Goal: Communication & Community: Participate in discussion

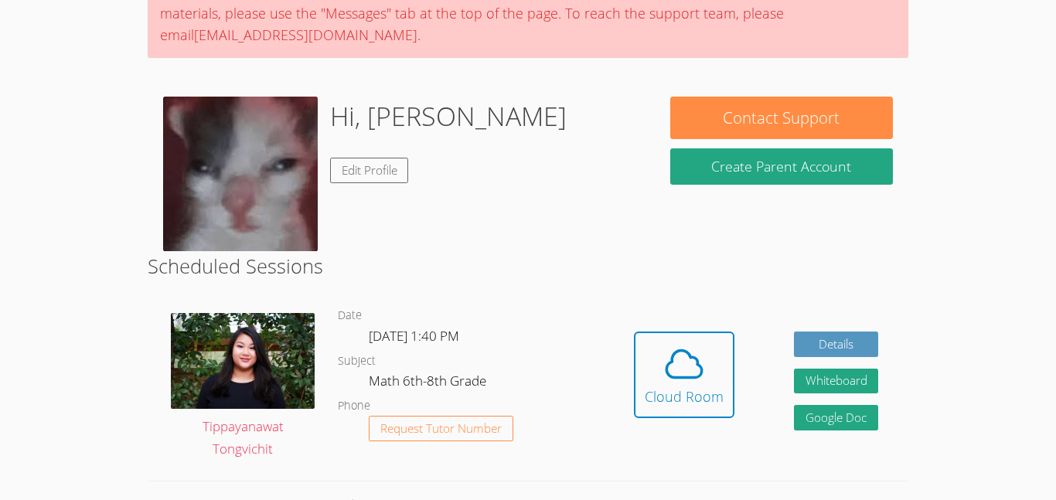
scroll to position [105, 0]
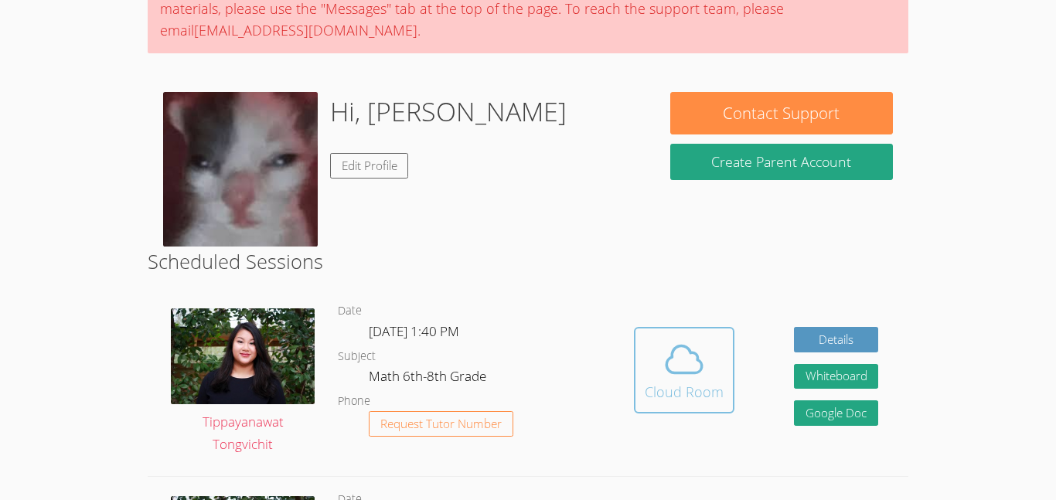
click at [711, 383] on div "Cloud Room" at bounding box center [683, 392] width 79 height 22
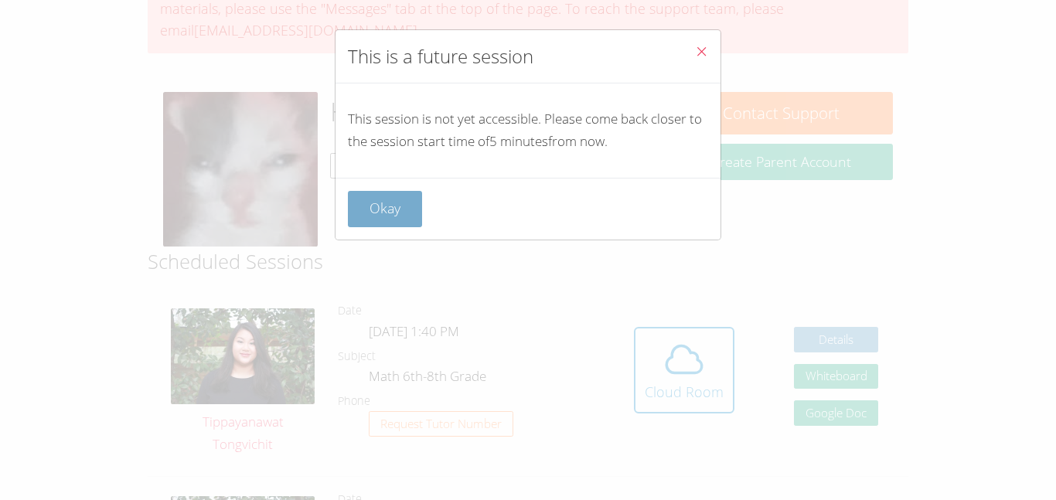
click at [376, 219] on button "Okay" at bounding box center [385, 209] width 74 height 36
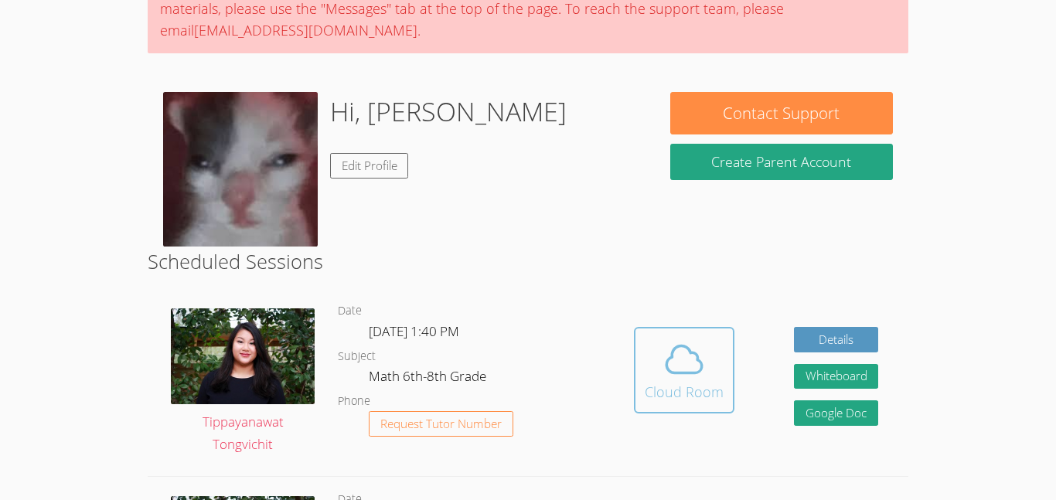
click at [686, 407] on button "Cloud Room" at bounding box center [684, 370] width 100 height 87
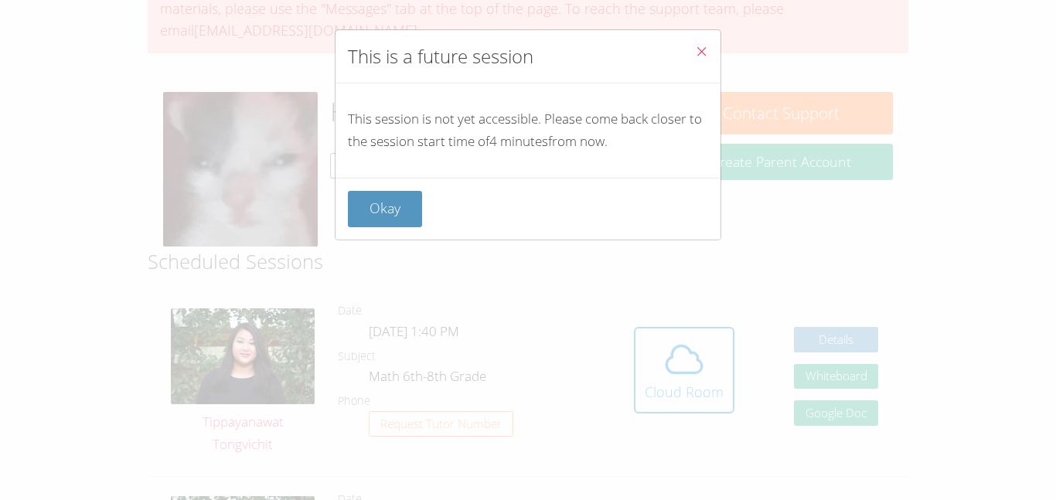
click at [381, 189] on div "Okay" at bounding box center [527, 209] width 385 height 62
click at [390, 217] on button "Okay" at bounding box center [385, 209] width 74 height 36
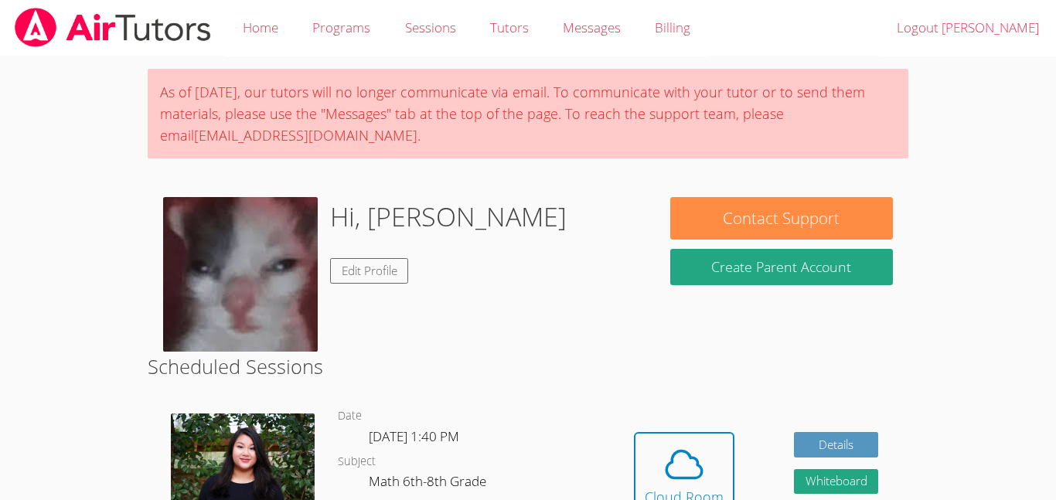
scroll to position [105, 0]
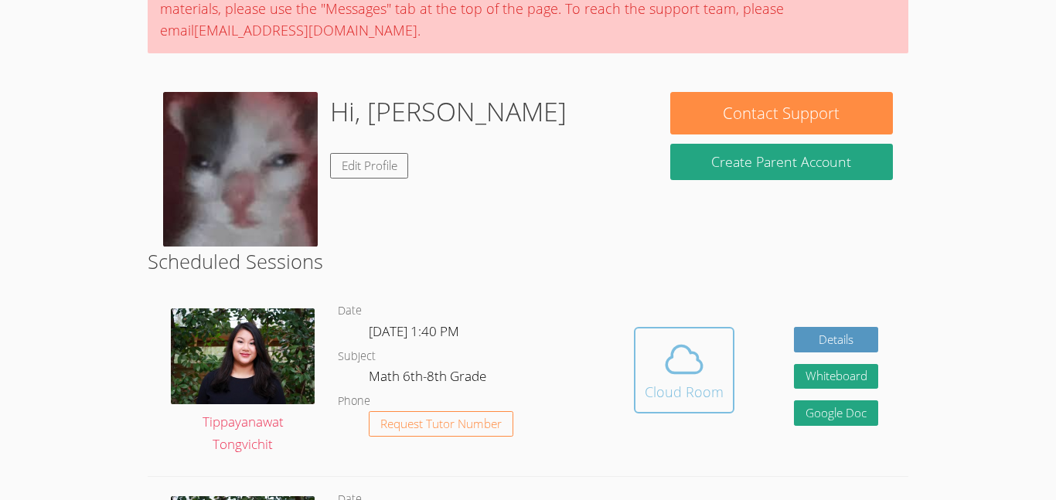
click at [673, 330] on button "Cloud Room" at bounding box center [684, 370] width 100 height 87
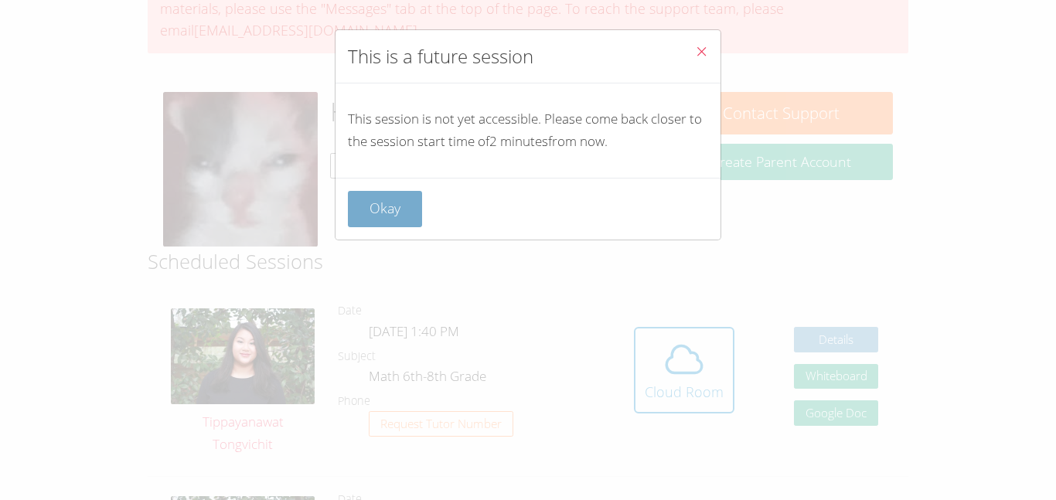
click at [391, 207] on button "Okay" at bounding box center [385, 209] width 74 height 36
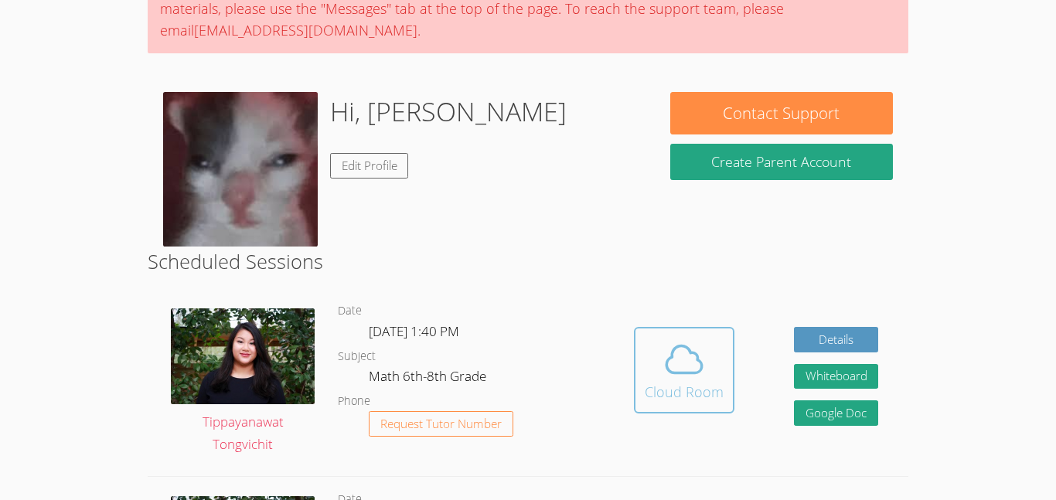
click at [707, 376] on span at bounding box center [683, 359] width 79 height 43
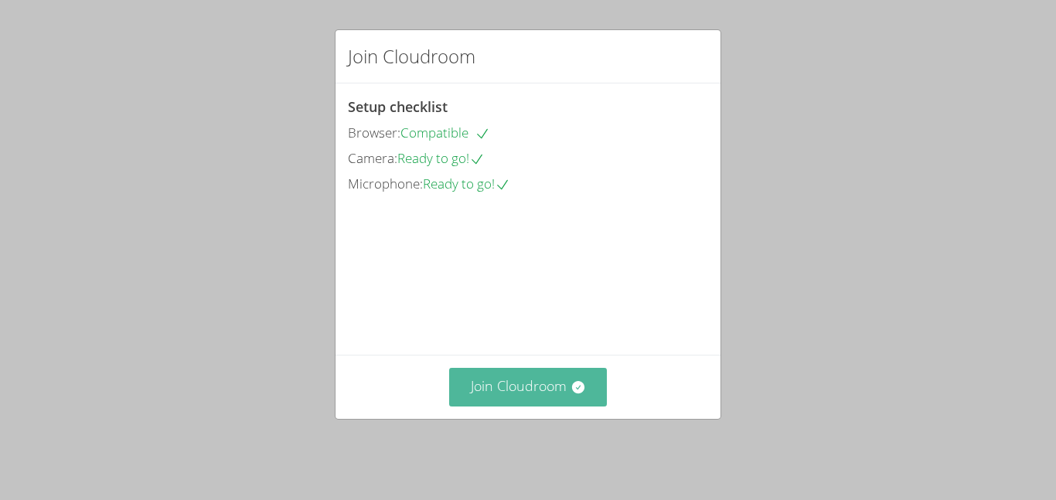
click at [552, 402] on button "Join Cloudroom" at bounding box center [528, 387] width 158 height 38
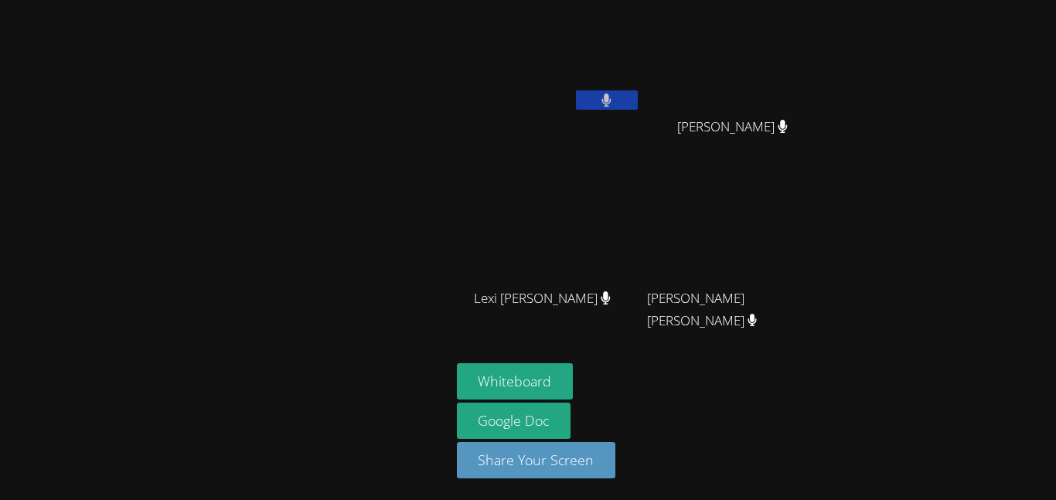
click at [619, 99] on button at bounding box center [607, 99] width 62 height 19
click at [620, 99] on button at bounding box center [607, 99] width 62 height 19
click at [628, 104] on button at bounding box center [607, 99] width 62 height 19
click at [626, 104] on button at bounding box center [607, 99] width 62 height 19
click at [620, 107] on button at bounding box center [607, 99] width 62 height 19
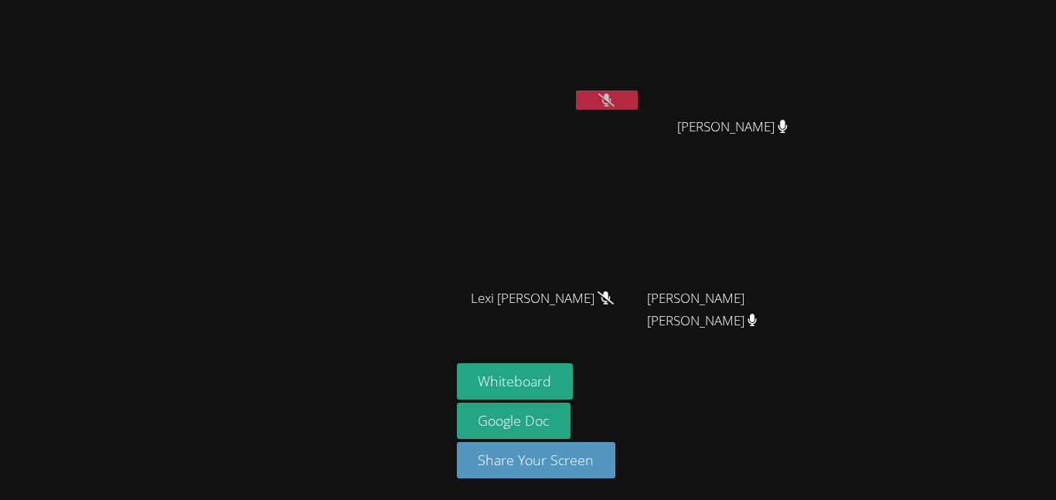
click at [621, 107] on button at bounding box center [607, 99] width 62 height 19
click at [617, 102] on button at bounding box center [607, 99] width 62 height 19
click at [596, 110] on div at bounding box center [607, 101] width 62 height 23
click at [598, 95] on icon at bounding box center [606, 100] width 16 height 13
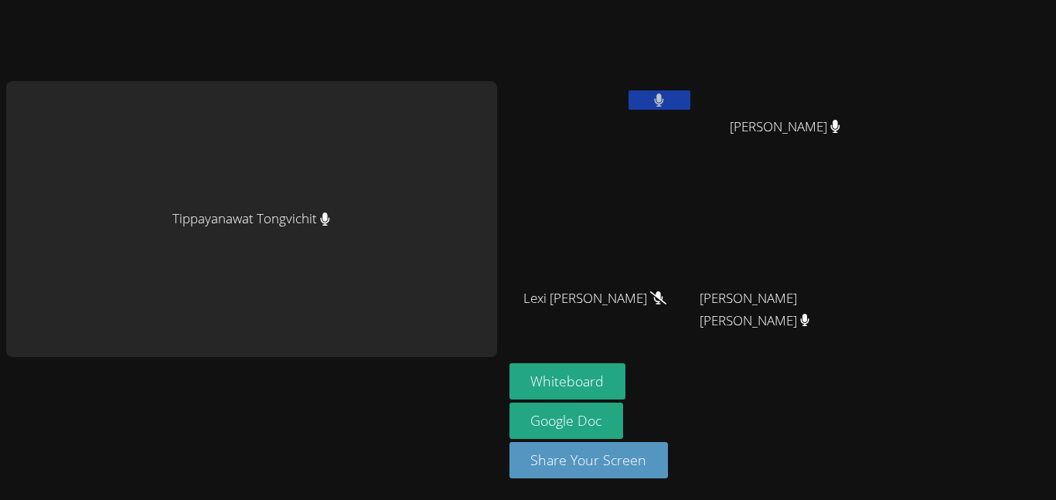
click at [658, 107] on button at bounding box center [659, 99] width 62 height 19
click at [656, 105] on icon at bounding box center [659, 100] width 16 height 13
click at [656, 105] on icon at bounding box center [659, 100] width 10 height 13
click at [601, 379] on button "Whiteboard" at bounding box center [567, 381] width 117 height 36
click at [683, 103] on button at bounding box center [659, 99] width 62 height 19
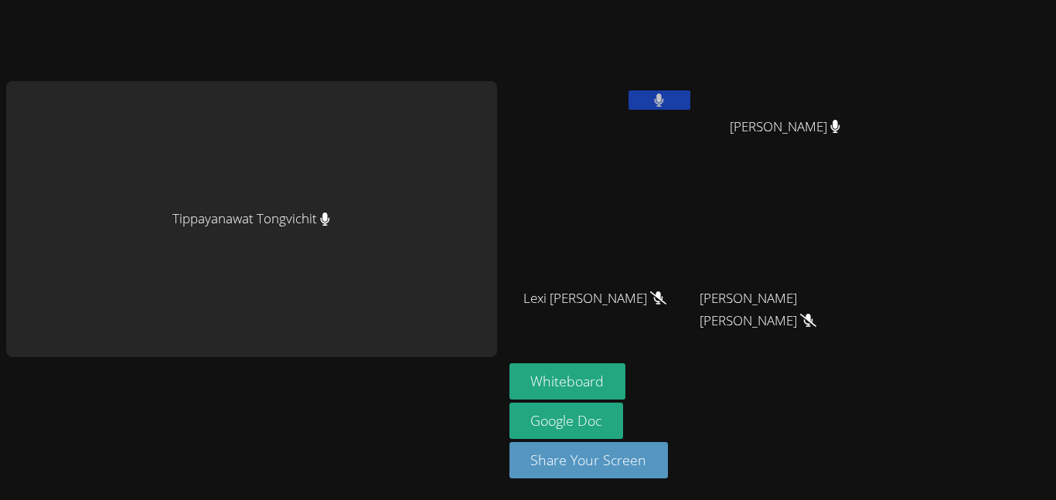
click at [679, 96] on button at bounding box center [659, 99] width 62 height 19
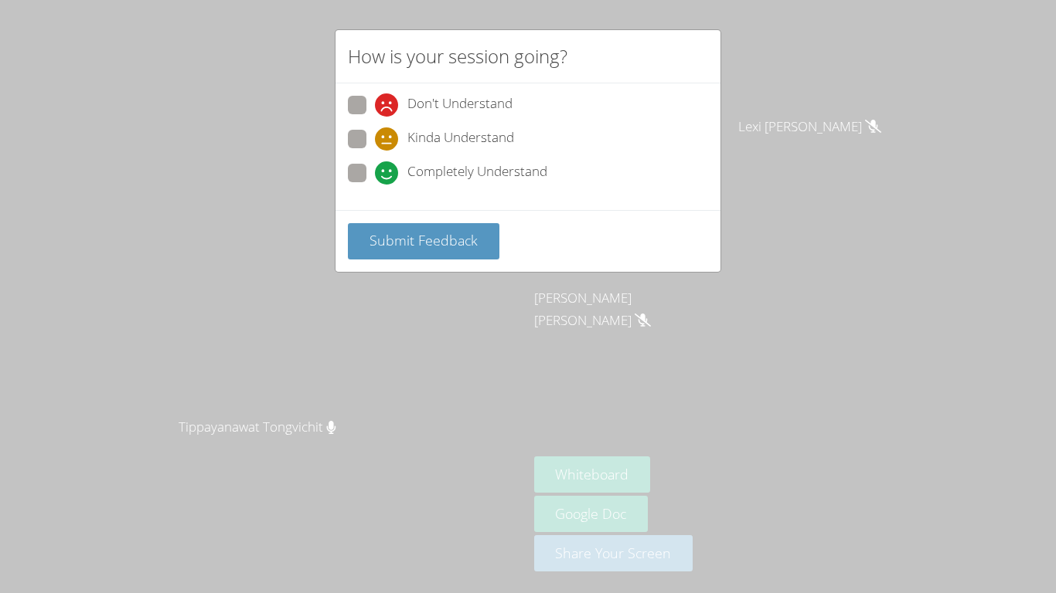
click at [383, 149] on icon at bounding box center [386, 139] width 23 height 23
click at [383, 143] on input "Kinda Understand" at bounding box center [381, 136] width 13 height 13
radio input "true"
click at [401, 253] on button "Submit Feedback" at bounding box center [423, 241] width 151 height 36
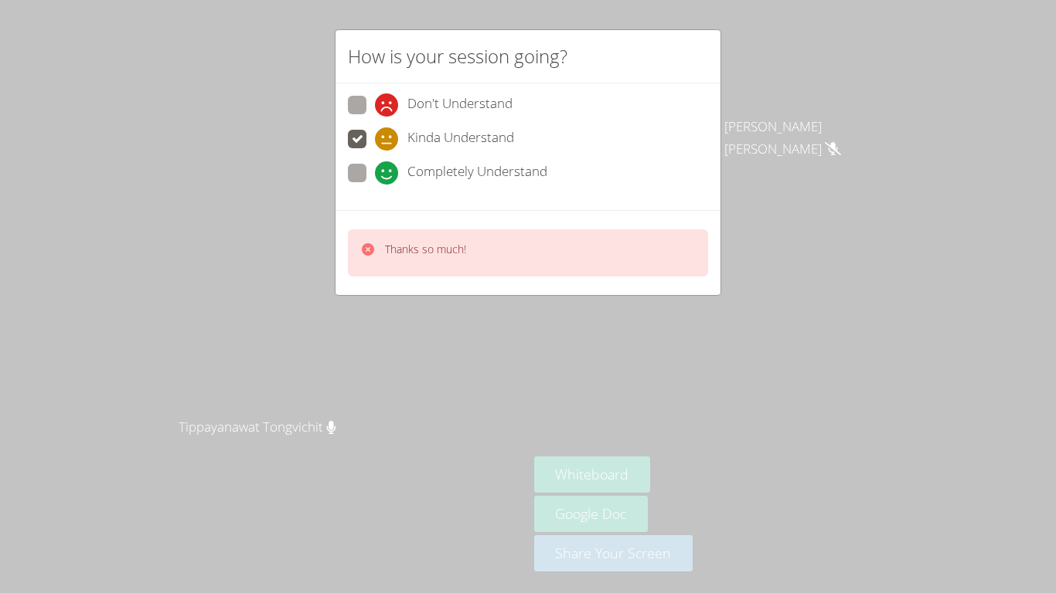
click at [697, 49] on div "How is your session going?" at bounding box center [527, 56] width 385 height 53
click at [890, 227] on div "How is your session going? Don't Understand Kinda Understand Completely Underst…" at bounding box center [528, 296] width 1056 height 593
